Goal: Transaction & Acquisition: Purchase product/service

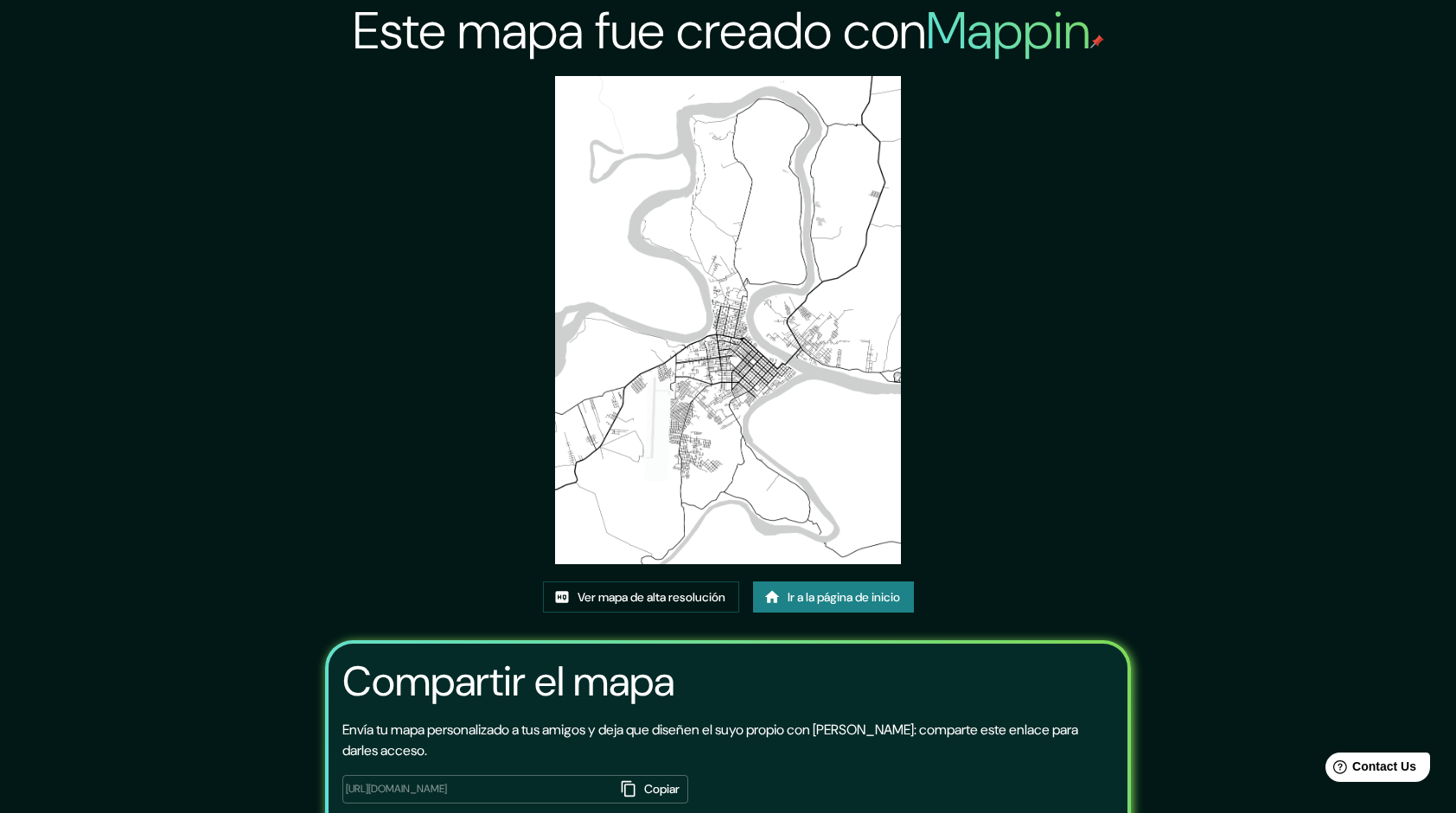
click at [802, 598] on font "Ir a la página de inicio" at bounding box center [843, 598] width 112 height 22
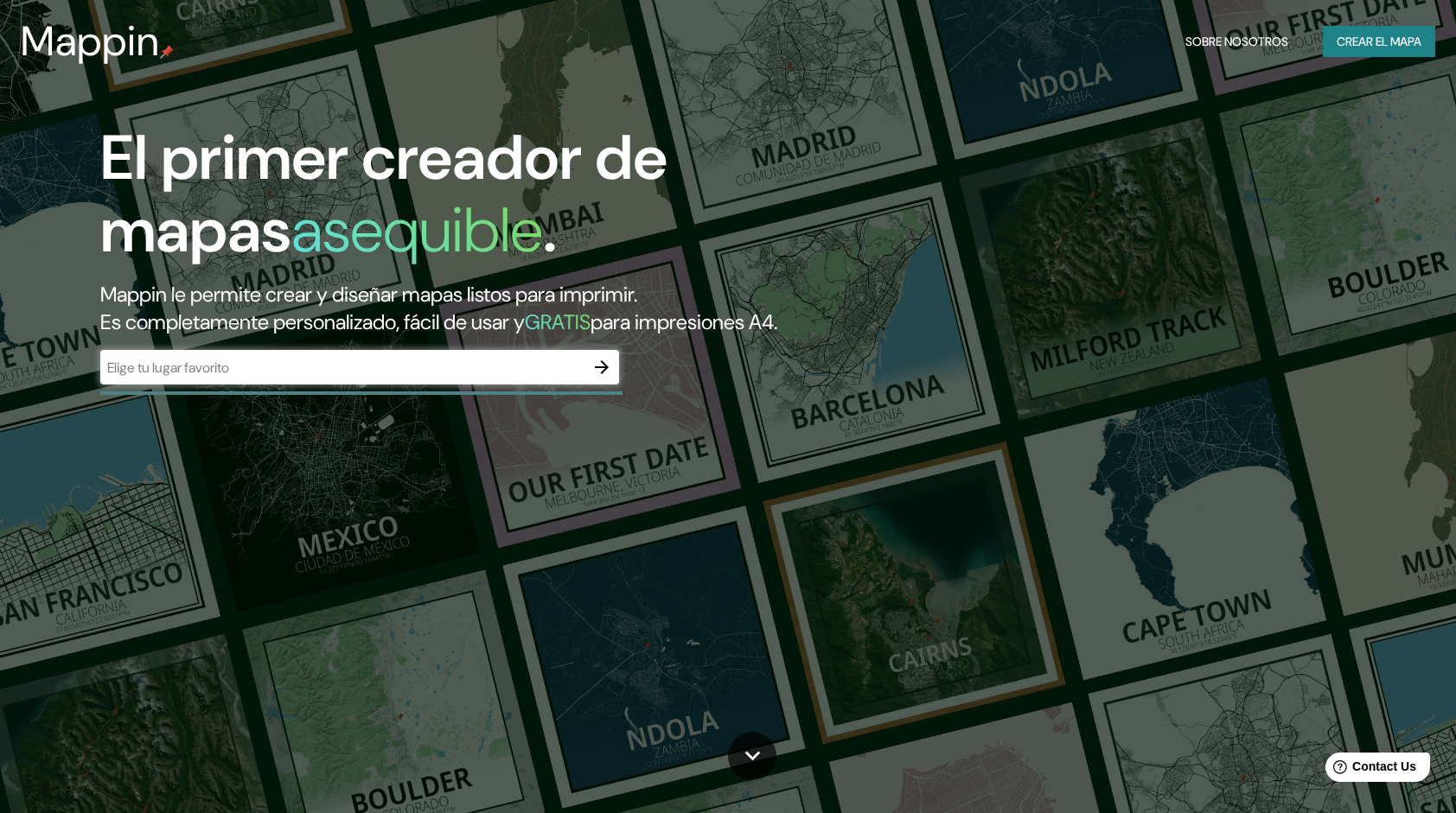
click at [341, 385] on div "​" at bounding box center [360, 367] width 519 height 35
click at [610, 377] on icon "button" at bounding box center [601, 367] width 21 height 21
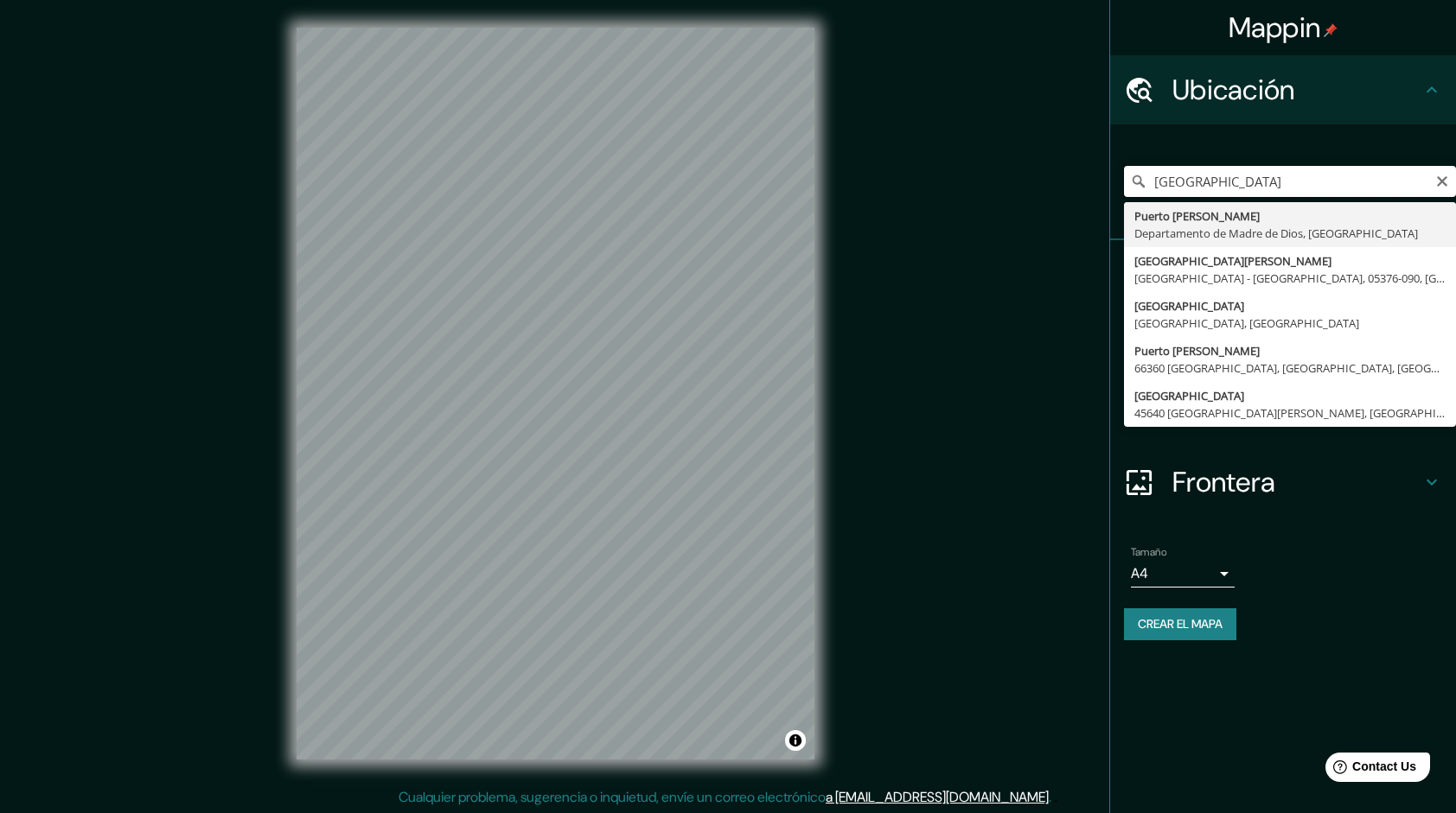
click at [1275, 188] on input "[GEOGRAPHIC_DATA]" at bounding box center [1289, 181] width 332 height 31
type input "[GEOGRAPHIC_DATA][PERSON_NAME], Departamento de [GEOGRAPHIC_DATA], [GEOGRAPHIC_…"
